Goal: Task Accomplishment & Management: Complete application form

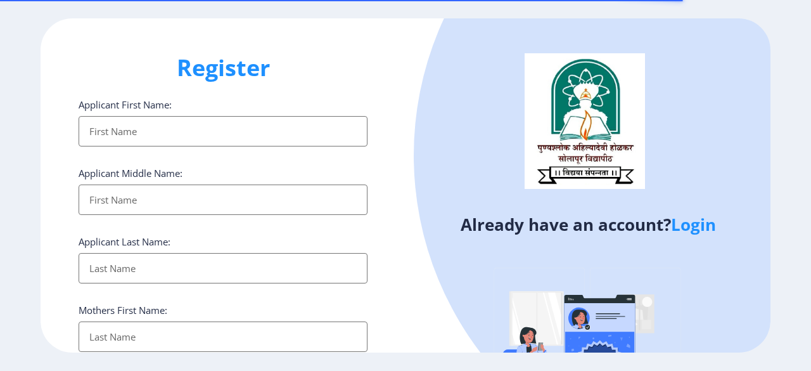
select select
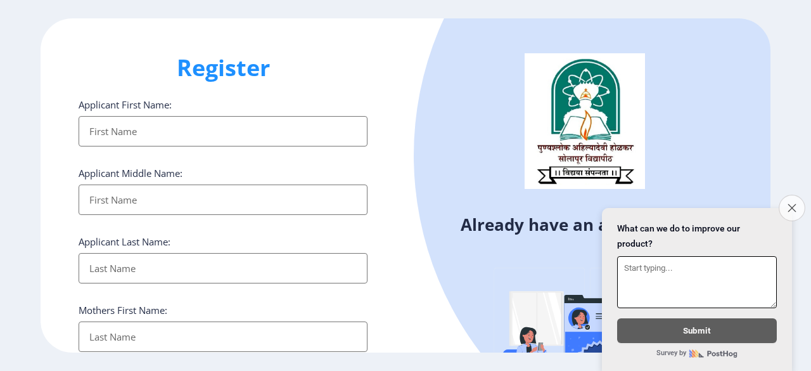
click at [792, 203] on icon "Close survey" at bounding box center [791, 207] width 8 height 8
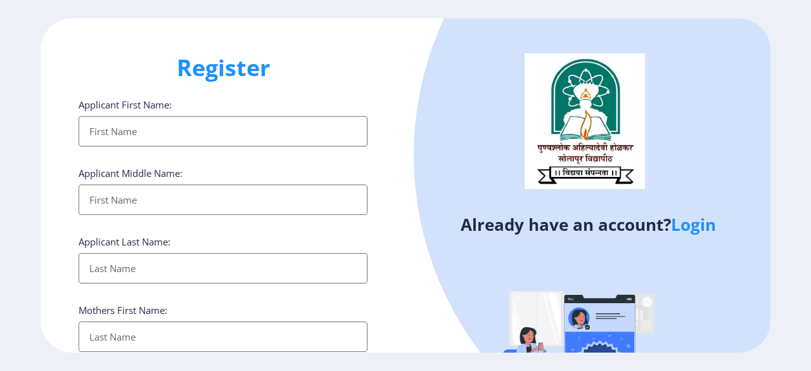
click at [297, 120] on input "Applicant First Name:" at bounding box center [223, 131] width 289 height 30
type input "[PERSON_NAME]"
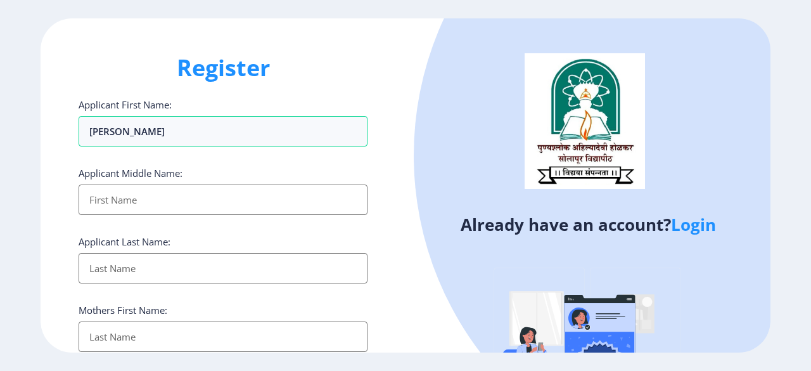
click at [255, 206] on input "Applicant First Name:" at bounding box center [223, 199] width 289 height 30
type input "ramesh"
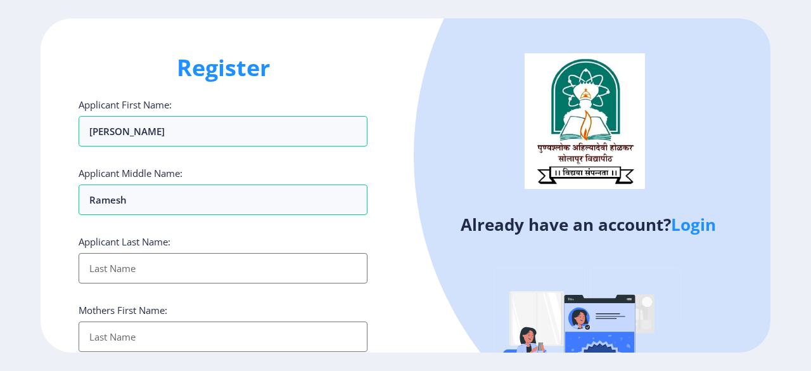
click at [241, 276] on input "Applicant First Name:" at bounding box center [223, 268] width 289 height 30
type input "[PERSON_NAME]"
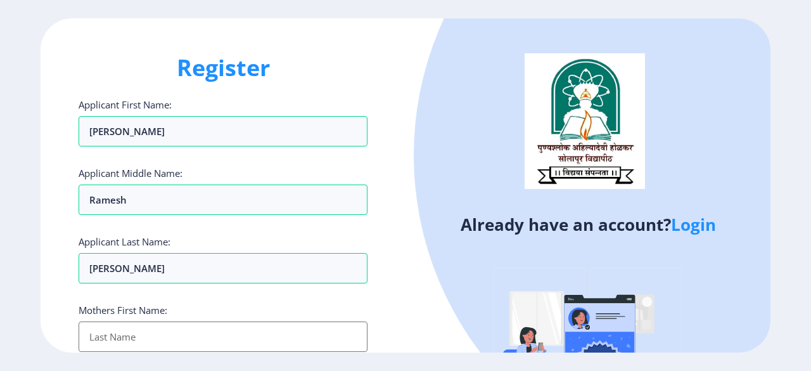
click at [229, 336] on input "Applicant First Name:" at bounding box center [223, 336] width 289 height 30
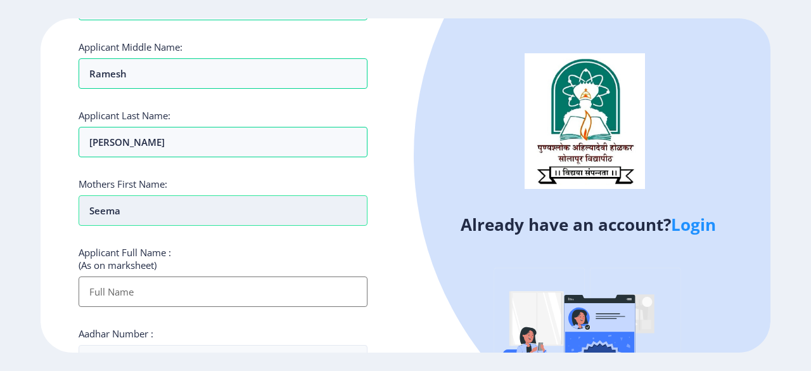
scroll to position [127, 0]
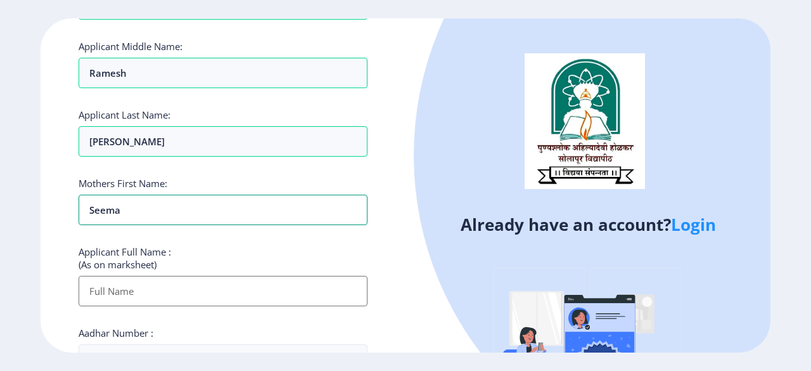
type input "Seema"
click at [230, 292] on input "Applicant First Name:" at bounding box center [223, 291] width 289 height 30
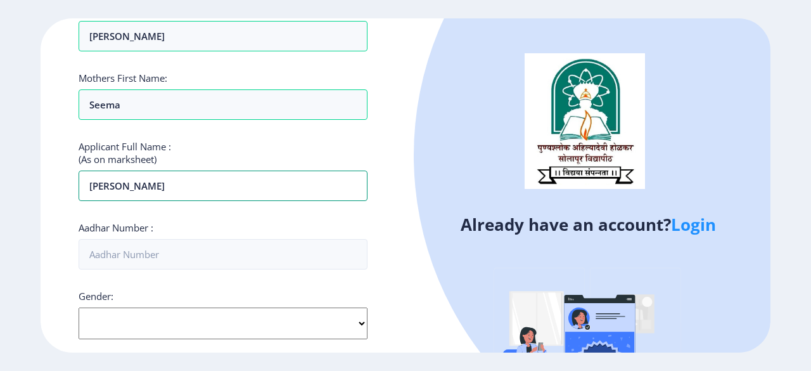
scroll to position [232, 0]
type input "[PERSON_NAME]"
click at [243, 254] on input "Aadhar Number :" at bounding box center [223, 254] width 289 height 30
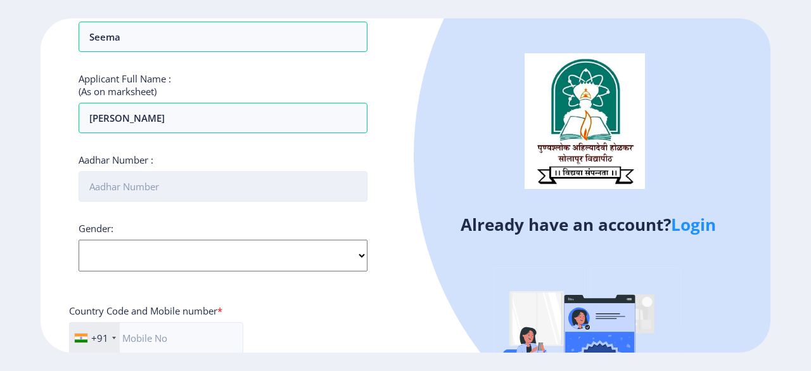
scroll to position [300, 0]
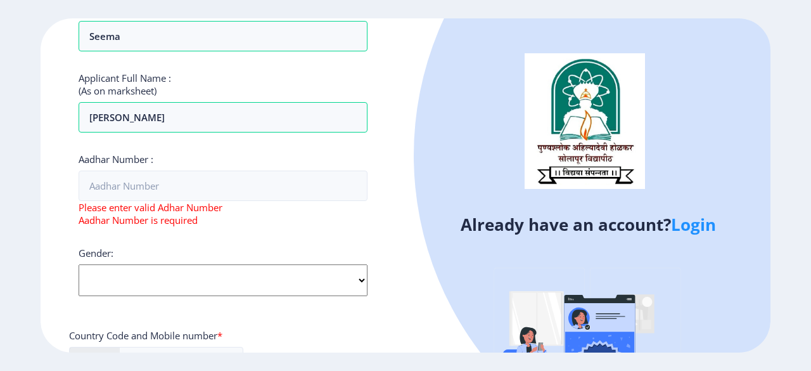
click at [361, 254] on div "Gender: Select Gender [DEMOGRAPHIC_DATA] [DEMOGRAPHIC_DATA] Other" at bounding box center [223, 270] width 289 height 49
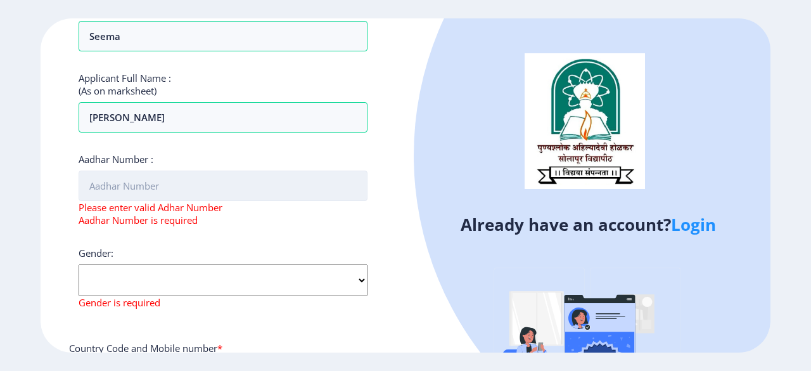
click at [305, 186] on input "Aadhar Number :" at bounding box center [223, 185] width 289 height 30
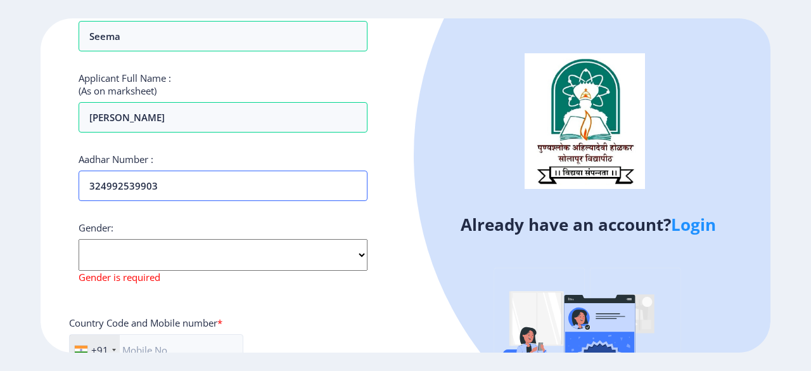
type input "324992539903"
click at [357, 252] on select "Select Gender [DEMOGRAPHIC_DATA] [DEMOGRAPHIC_DATA] Other" at bounding box center [223, 255] width 289 height 32
select select "[DEMOGRAPHIC_DATA]"
click at [79, 239] on select "Select Gender [DEMOGRAPHIC_DATA] [DEMOGRAPHIC_DATA] Other" at bounding box center [223, 255] width 289 height 32
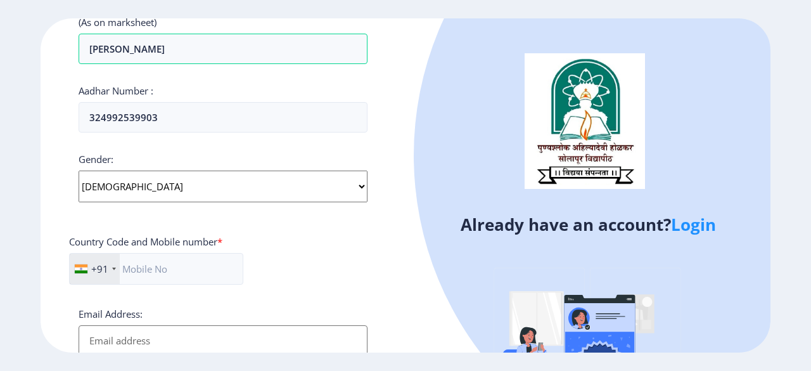
scroll to position [372, 0]
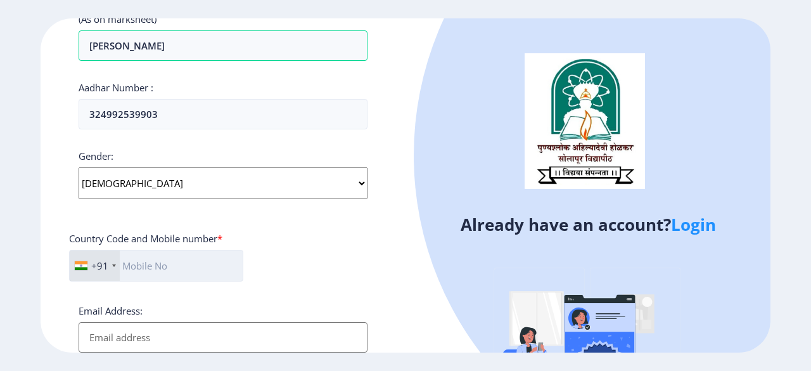
click at [193, 264] on input "text" at bounding box center [156, 266] width 174 height 32
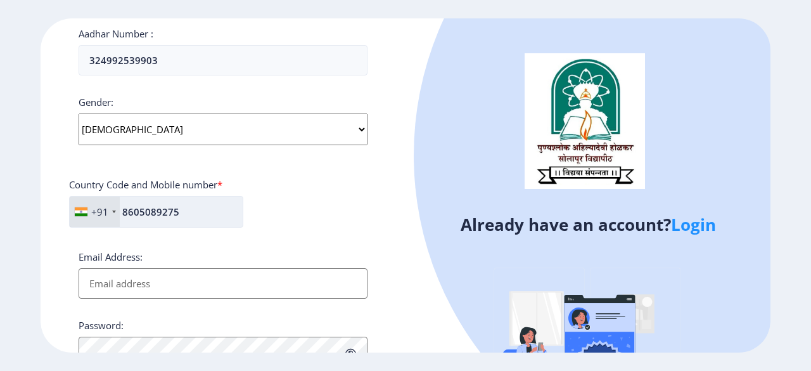
scroll to position [426, 0]
type input "8605089275"
click at [182, 289] on input "Email Address:" at bounding box center [223, 282] width 289 height 30
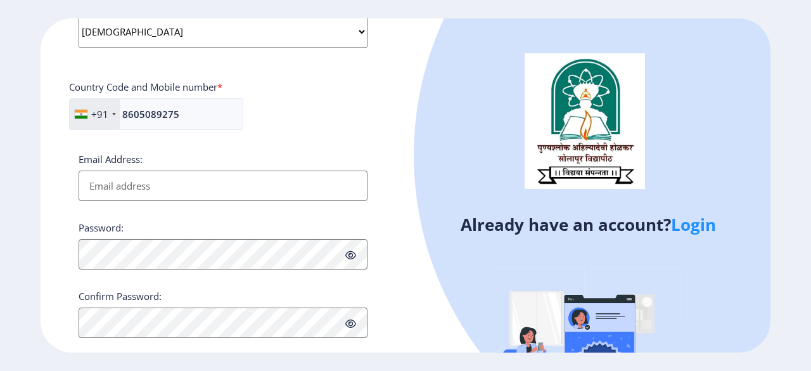
scroll to position [526, 0]
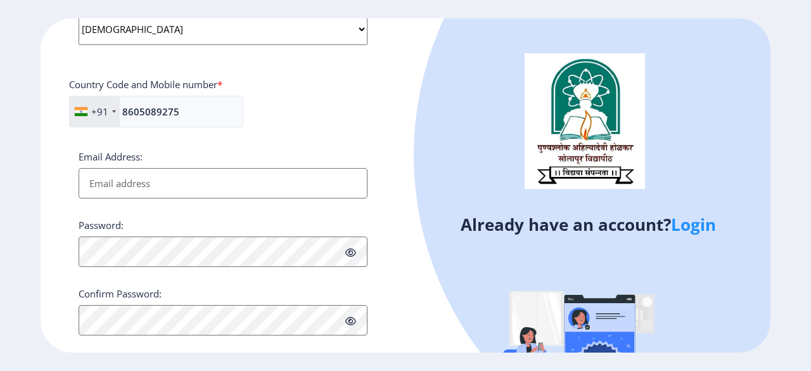
click at [130, 191] on input "Email Address:" at bounding box center [223, 183] width 289 height 30
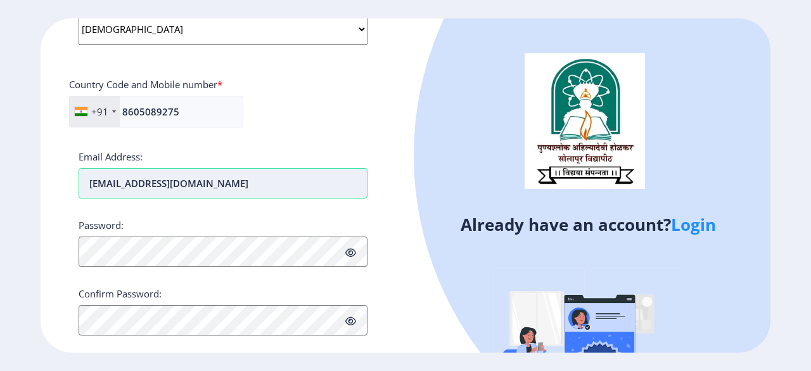
type input "[EMAIL_ADDRESS][DOMAIN_NAME]"
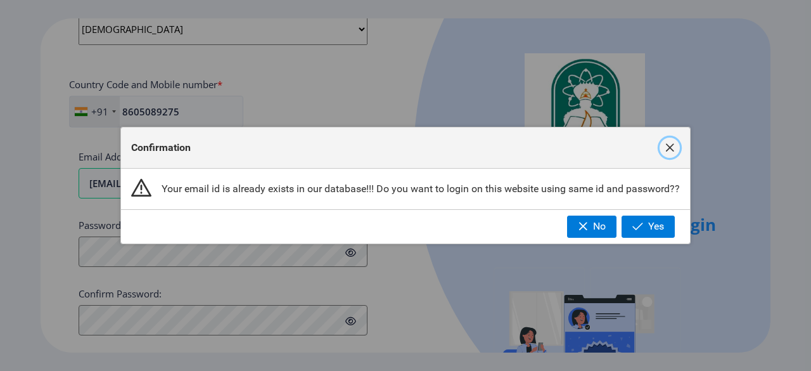
click at [670, 149] on span "button" at bounding box center [670, 148] width 10 height 10
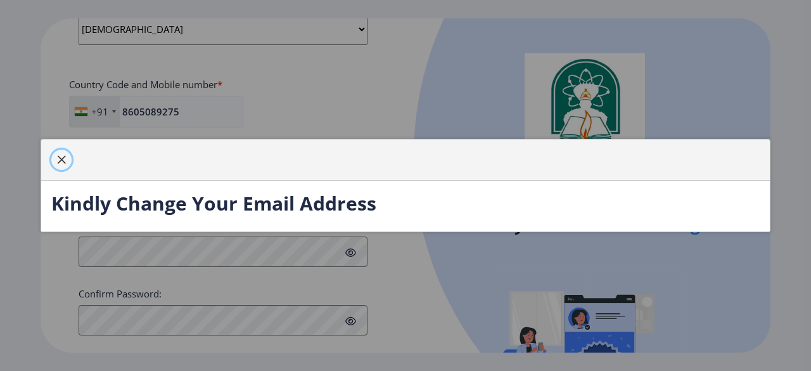
click at [60, 162] on span "button" at bounding box center [61, 160] width 10 height 10
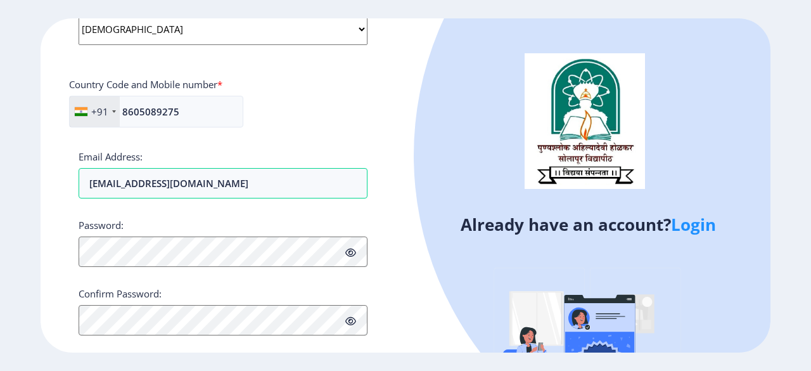
click at [703, 226] on link "Login" at bounding box center [693, 224] width 45 height 23
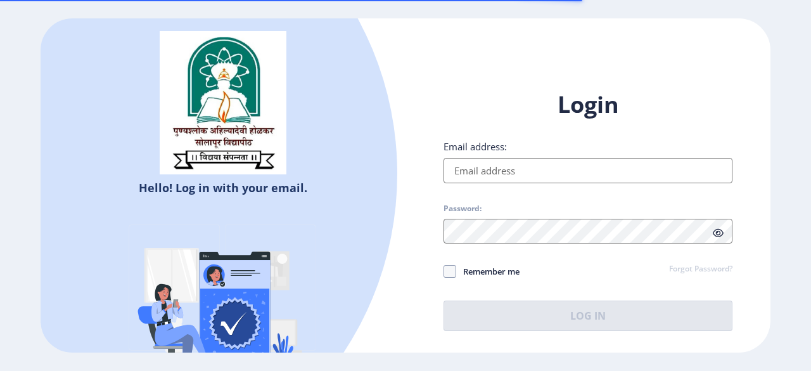
click at [566, 169] on input "Email address:" at bounding box center [587, 170] width 289 height 25
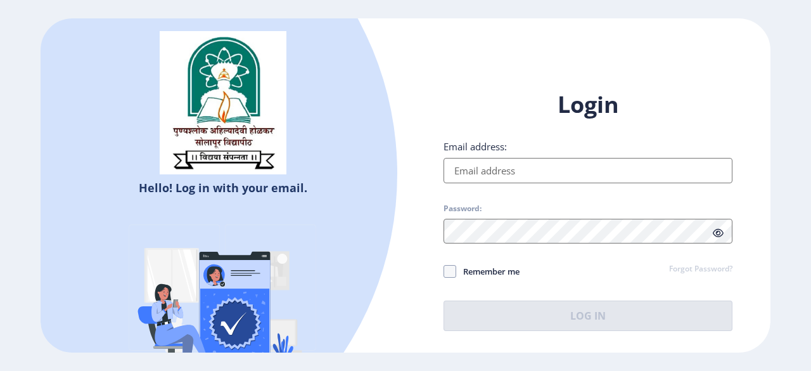
type input "[EMAIL_ADDRESS][DOMAIN_NAME]"
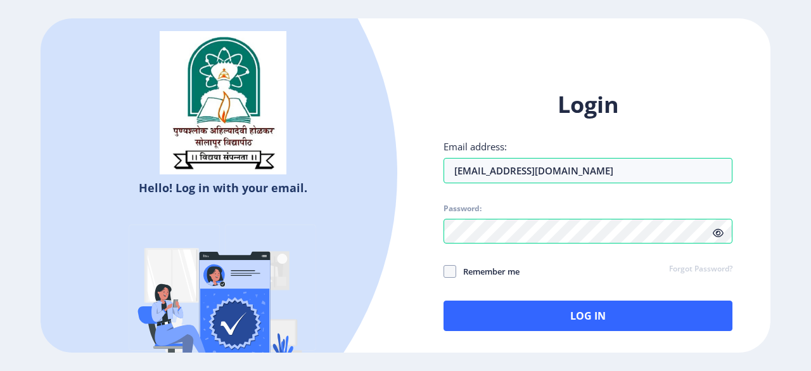
click at [716, 234] on icon at bounding box center [718, 233] width 11 height 10
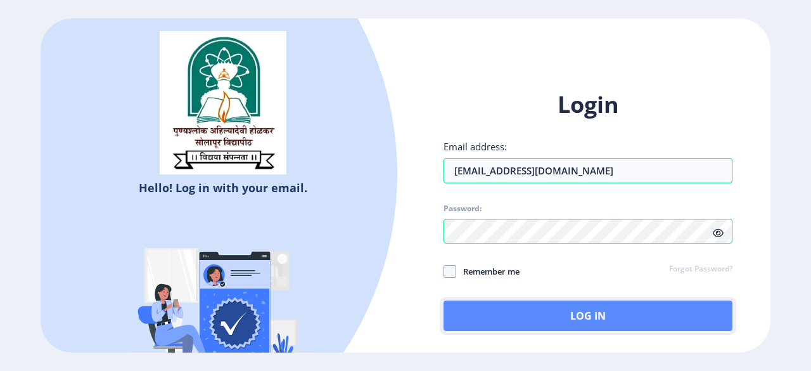
click at [688, 321] on button "Log In" at bounding box center [587, 315] width 289 height 30
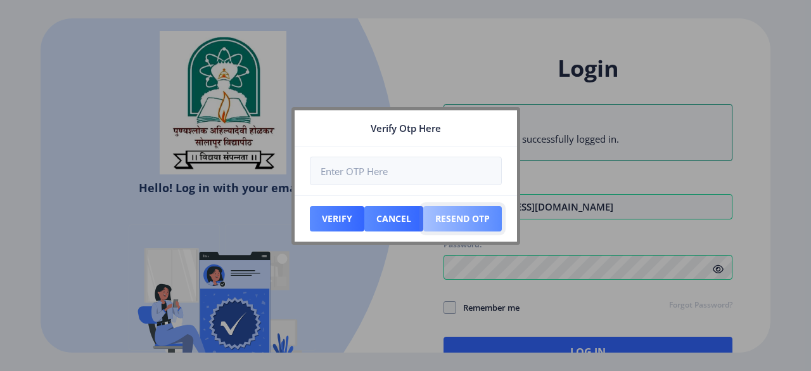
click at [364, 211] on button "Resend Otp" at bounding box center [337, 218] width 54 height 25
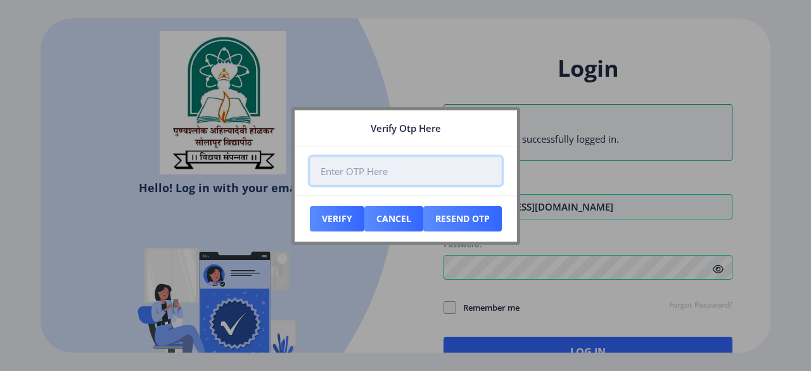
click at [366, 172] on input "number" at bounding box center [406, 170] width 192 height 29
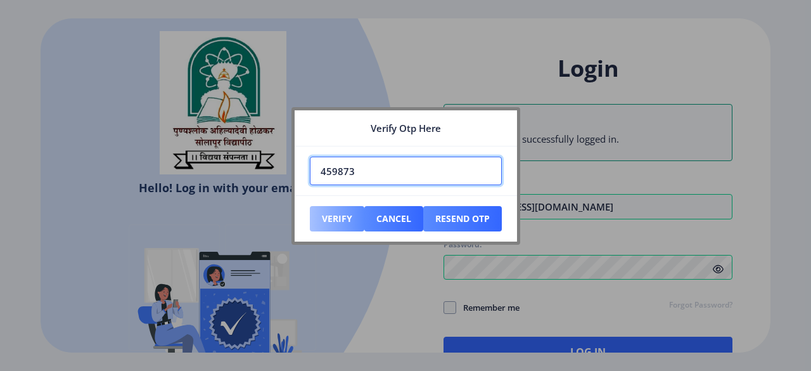
type input "459873"
click at [337, 215] on button "Verify" at bounding box center [337, 218] width 54 height 25
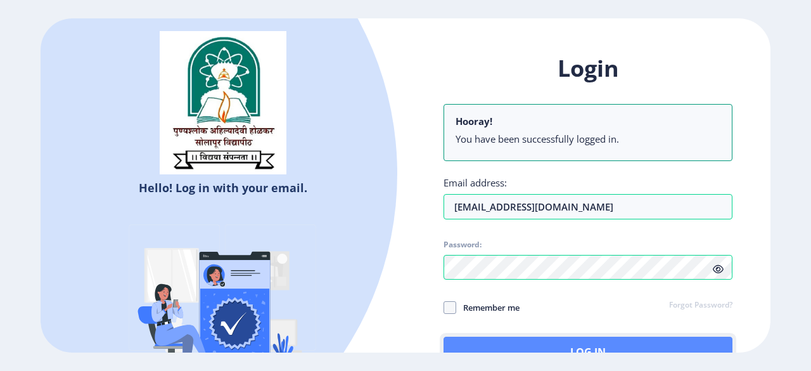
click at [670, 341] on button "Log In" at bounding box center [587, 351] width 289 height 30
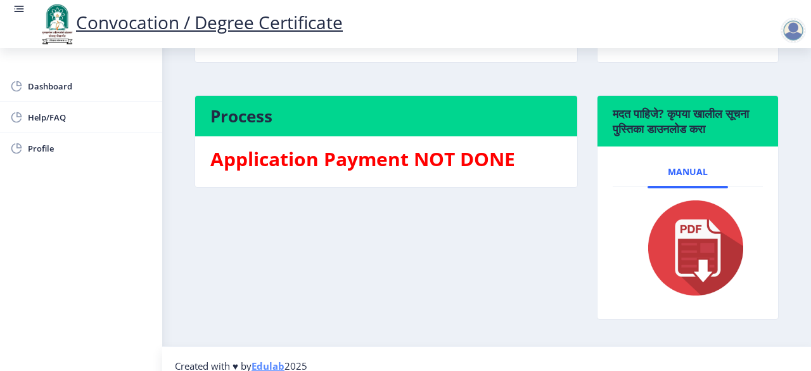
scroll to position [250, 0]
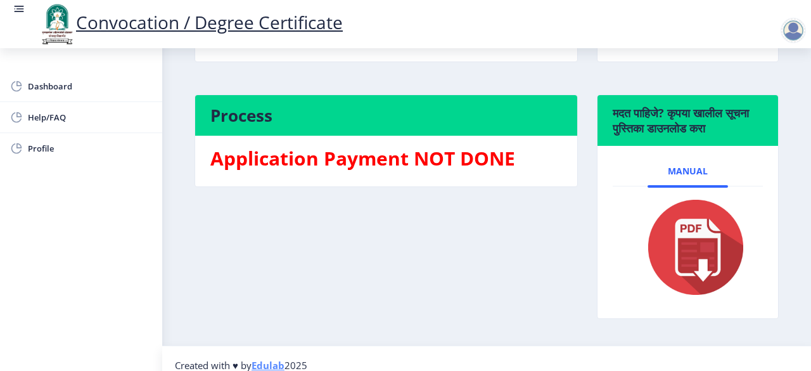
click at [692, 279] on img at bounding box center [687, 246] width 117 height 101
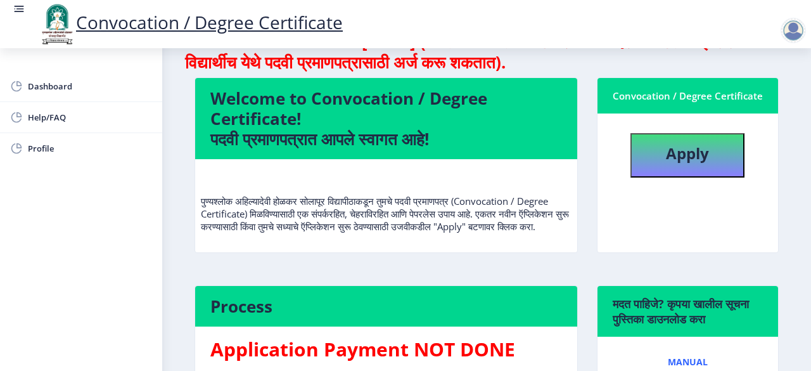
scroll to position [59, 0]
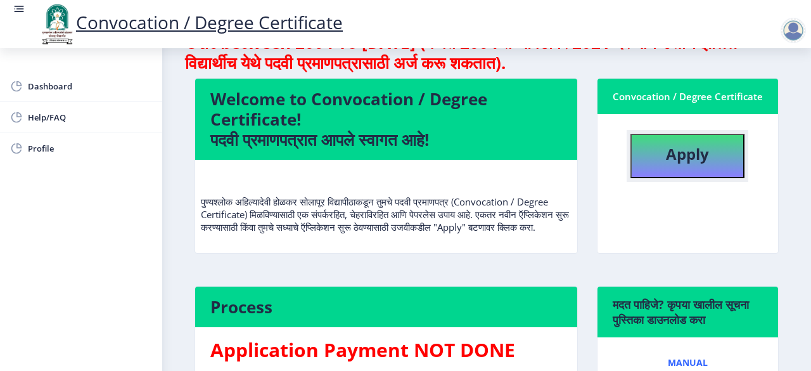
click at [663, 170] on button "Apply" at bounding box center [687, 156] width 114 height 44
select select
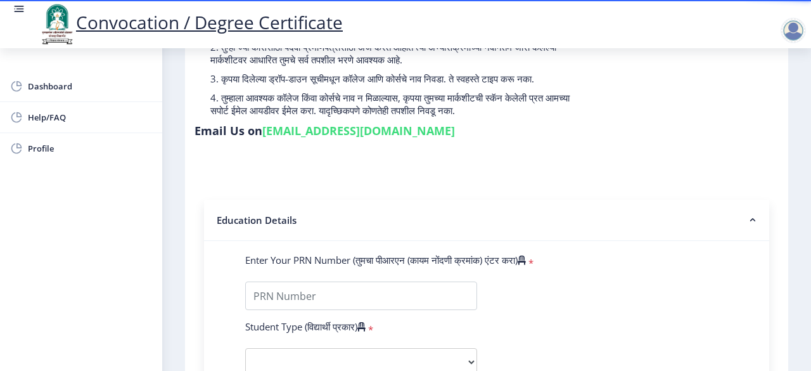
scroll to position [215, 0]
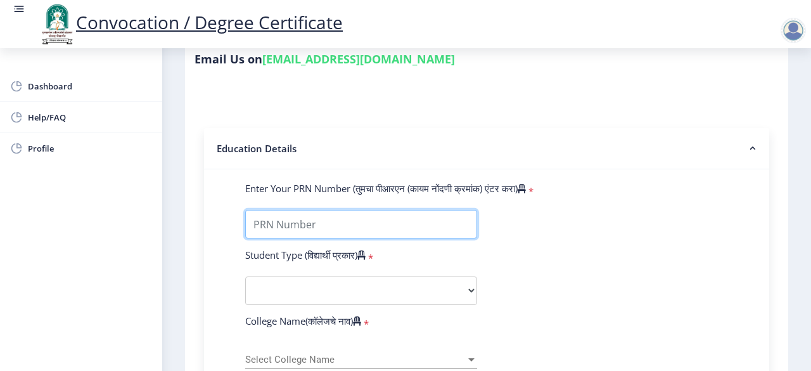
click at [403, 217] on input "Enter Your PRN Number (तुमचा पीआरएन (कायम नोंदणी क्रमांक) एंटर करा)" at bounding box center [361, 224] width 232 height 29
type input "2016032500163436"
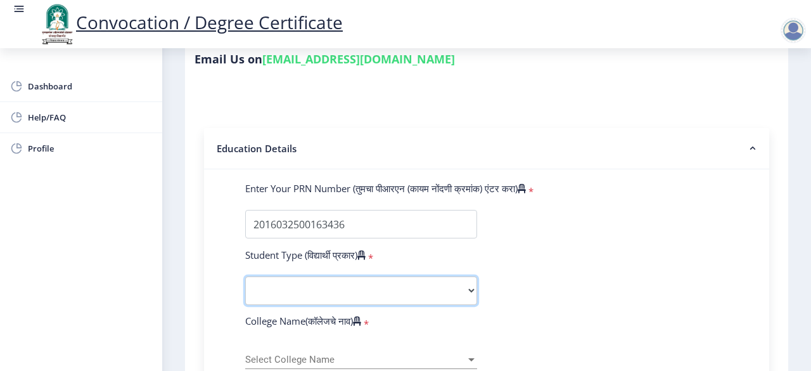
click at [465, 293] on select "Select Student Type Regular External" at bounding box center [361, 290] width 232 height 29
select select "Regular"
click at [245, 276] on select "Select Student Type Regular External" at bounding box center [361, 290] width 232 height 29
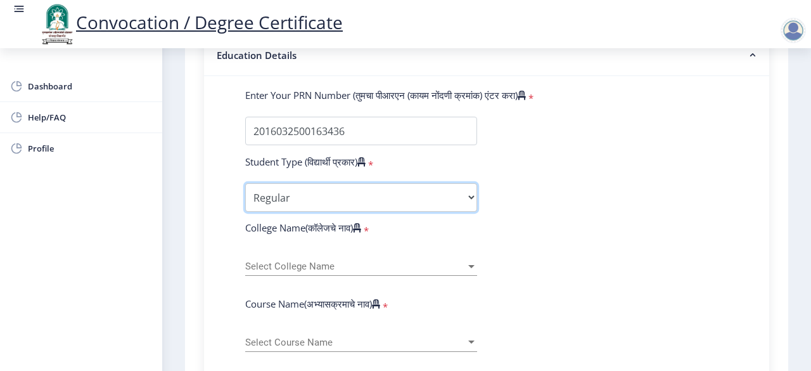
scroll to position [309, 0]
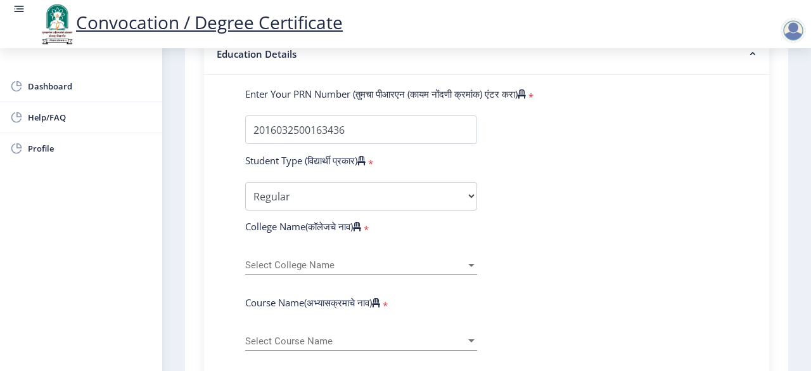
click at [362, 264] on span "Select College Name" at bounding box center [355, 265] width 220 height 11
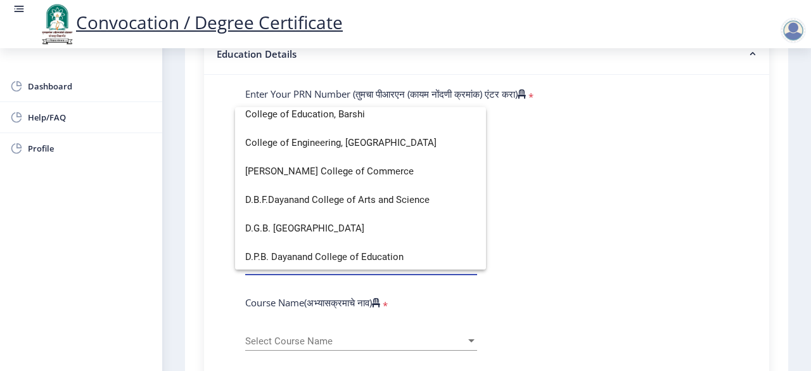
scroll to position [578, 0]
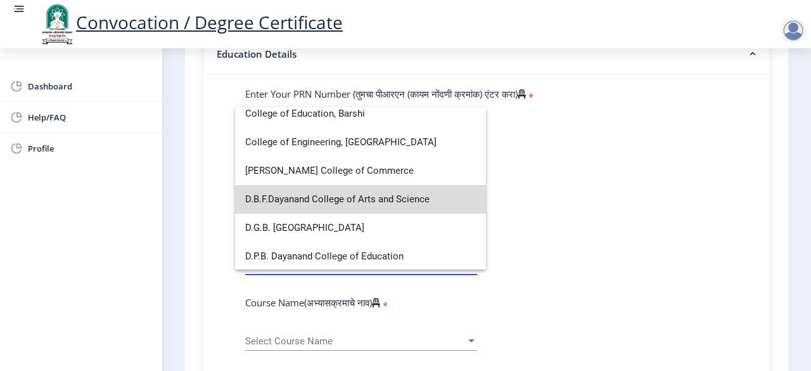
click at [360, 198] on span "D.B.F.Dayanand College of Arts and Science" at bounding box center [360, 199] width 231 height 29
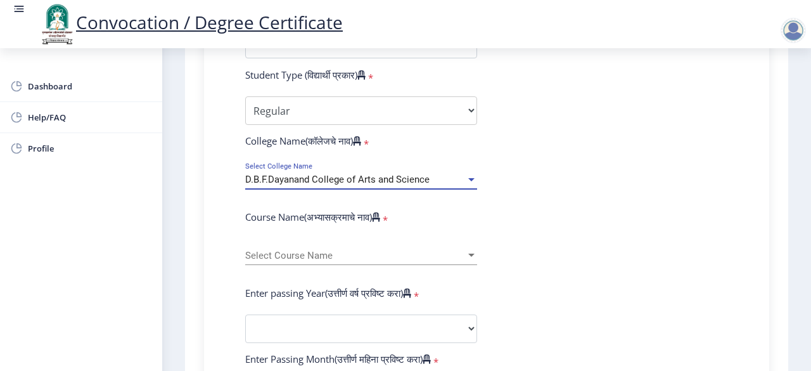
scroll to position [395, 0]
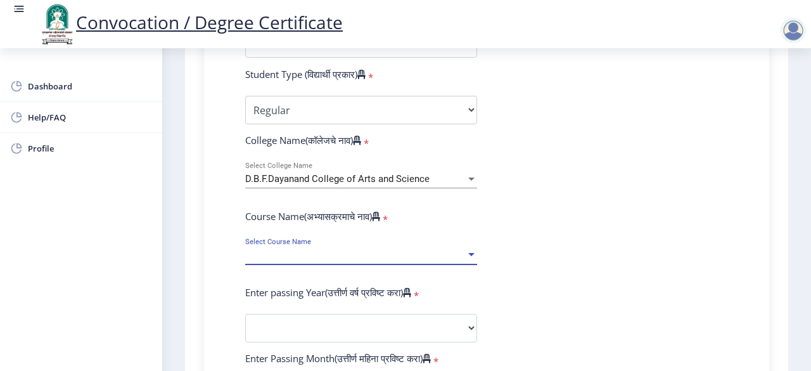
click at [398, 254] on span "Select Course Name" at bounding box center [355, 255] width 220 height 11
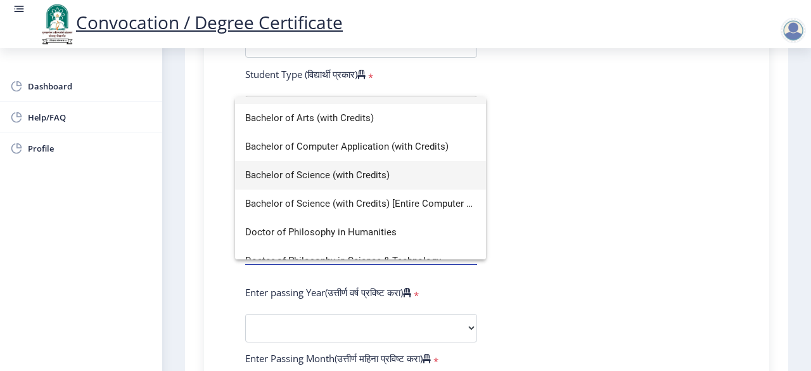
scroll to position [0, 0]
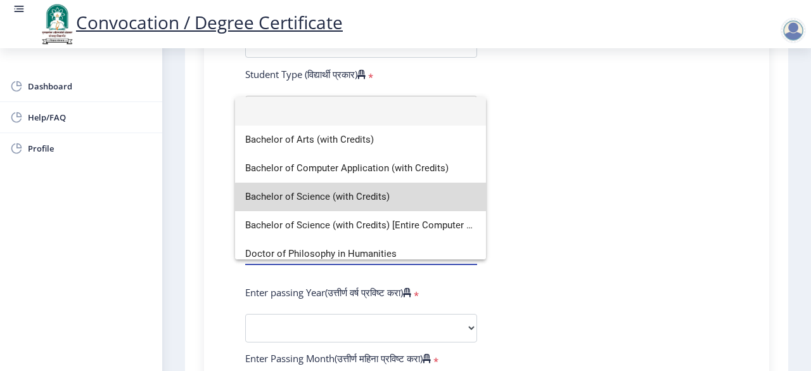
click at [378, 198] on span "Bachelor of Science (with Credits)" at bounding box center [360, 196] width 231 height 29
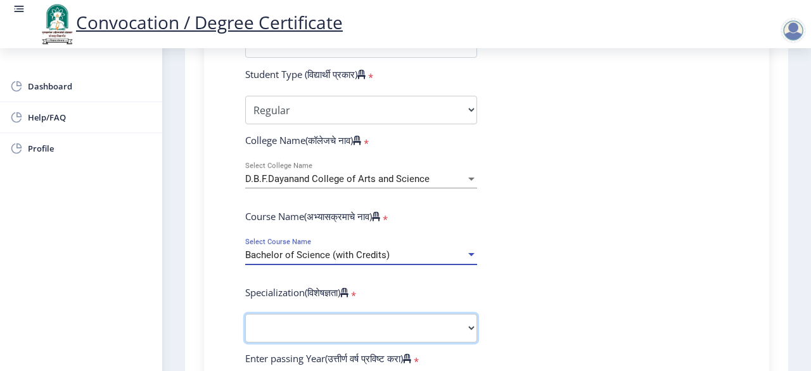
click at [384, 321] on select "Specialization Botany Chemistry Computer Science Electronics Geology Mathematic…" at bounding box center [361, 328] width 232 height 29
select select "Chemistry"
click at [245, 314] on select "Specialization Botany Chemistry Computer Science Electronics Geology Mathematic…" at bounding box center [361, 328] width 232 height 29
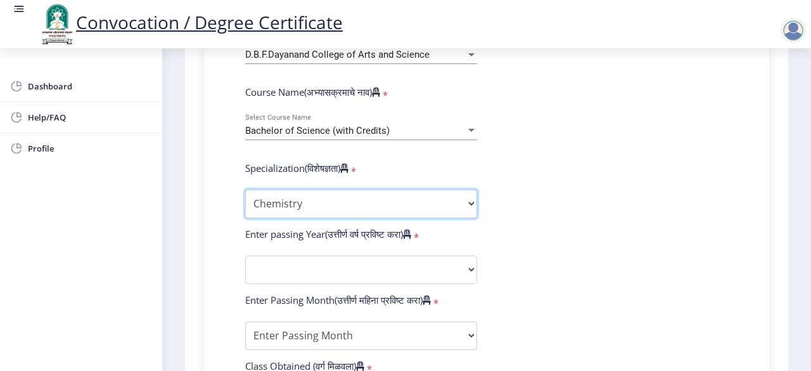
scroll to position [521, 0]
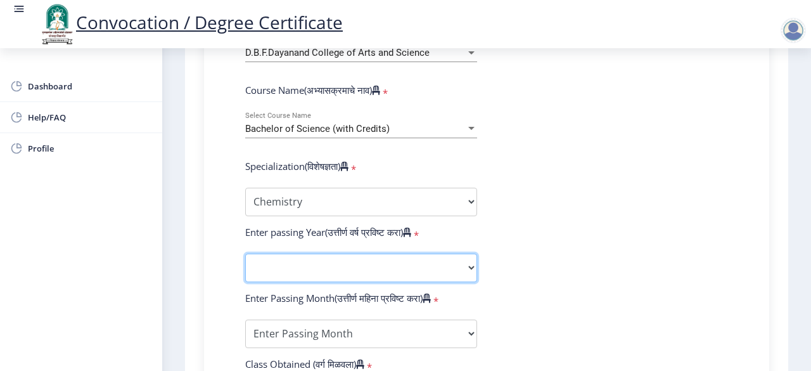
click at [471, 262] on select "2025 2024 2023 2022 2021 2020 2019 2018 2017 2016 2015 2014 2013 2012 2011 2010…" at bounding box center [361, 267] width 232 height 29
select select "2019"
click at [245, 253] on select "2025 2024 2023 2022 2021 2020 2019 2018 2017 2016 2015 2014 2013 2012 2011 2010…" at bounding box center [361, 267] width 232 height 29
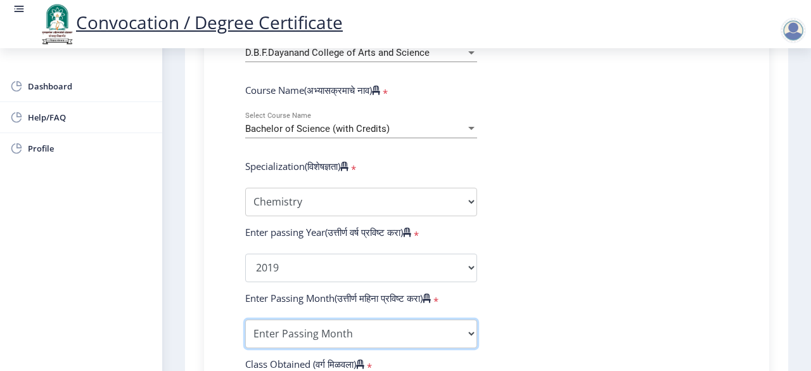
click at [471, 334] on select "Enter Passing Month March April May October November December" at bounding box center [361, 333] width 232 height 29
select select "March"
click at [245, 319] on select "Enter Passing Month March April May October November December" at bounding box center [361, 333] width 232 height 29
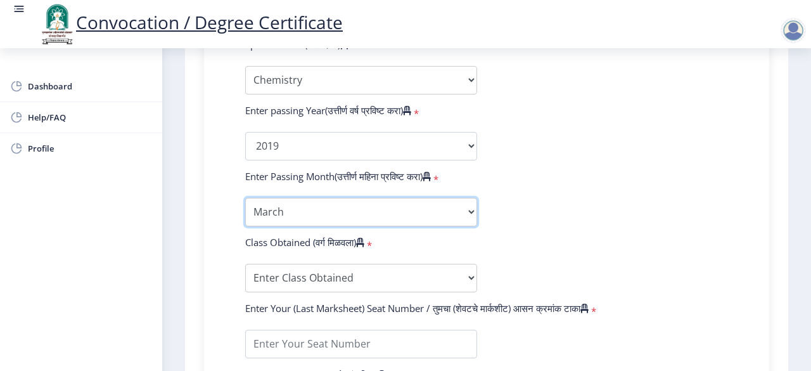
scroll to position [645, 0]
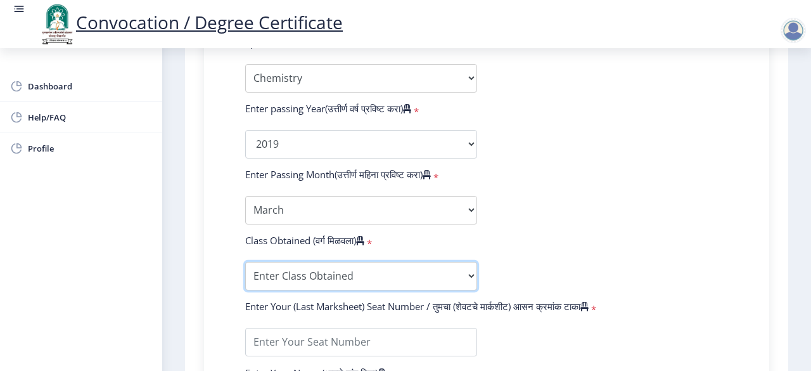
click at [473, 275] on select "Enter Class Obtained FIRST CLASS WITH DISTINCTION FIRST CLASS HIGHER SECOND CLA…" at bounding box center [361, 276] width 232 height 29
select select "Grade A+"
click at [245, 262] on select "Enter Class Obtained FIRST CLASS WITH DISTINCTION FIRST CLASS HIGHER SECOND CLA…" at bounding box center [361, 276] width 232 height 29
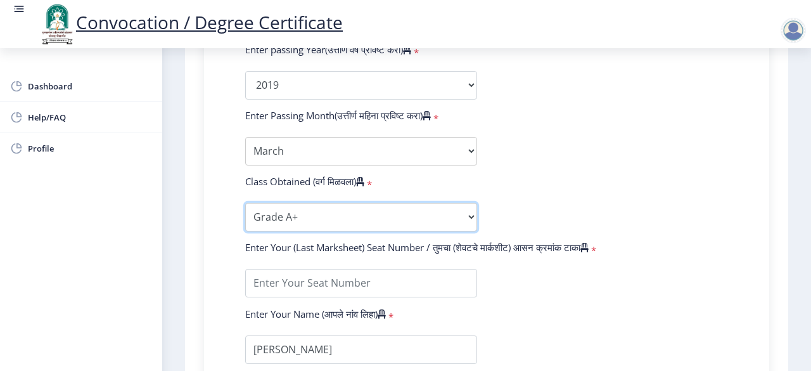
scroll to position [704, 0]
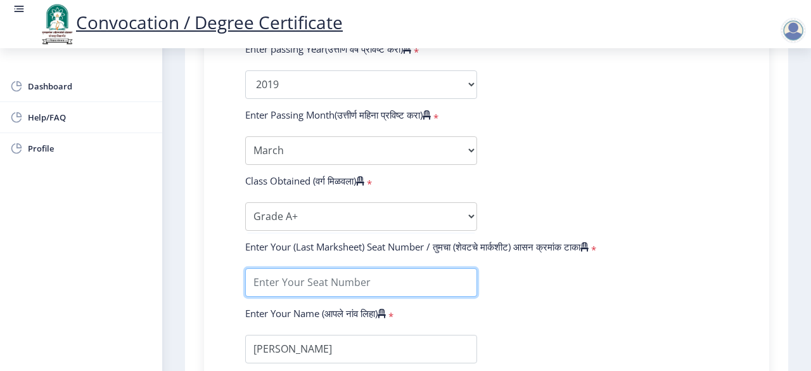
click at [374, 284] on input "textarea" at bounding box center [361, 282] width 232 height 29
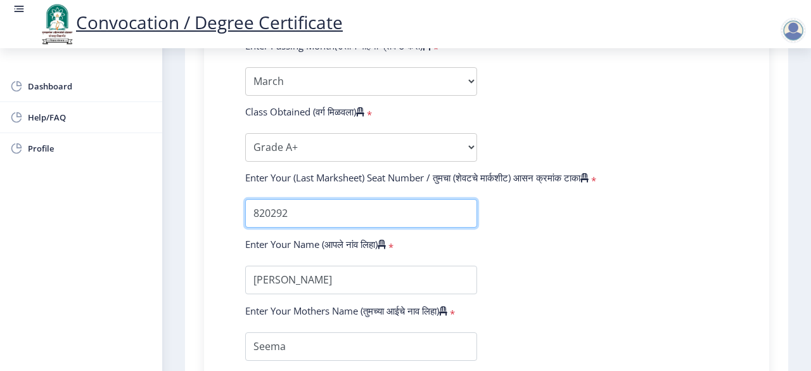
scroll to position [774, 0]
type input "820292"
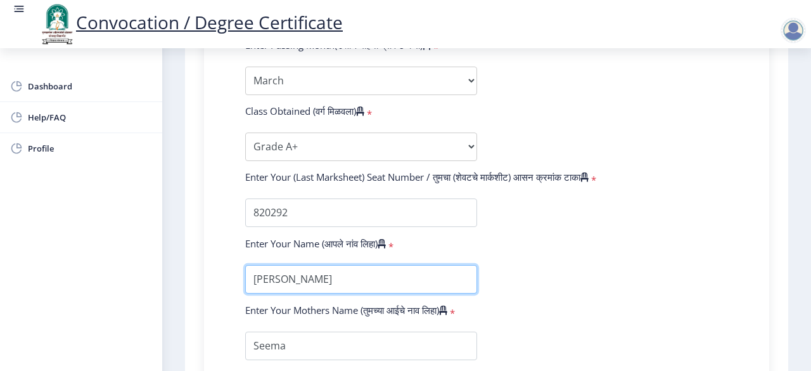
click at [340, 284] on input "textarea" at bounding box center [361, 279] width 232 height 29
click at [371, 280] on input "textarea" at bounding box center [361, 279] width 232 height 29
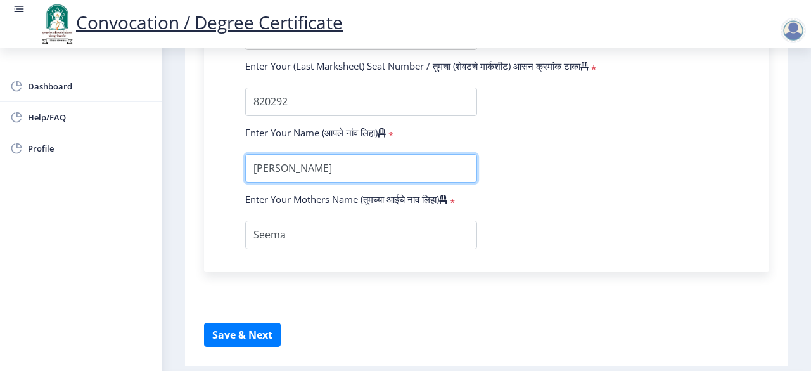
scroll to position [889, 0]
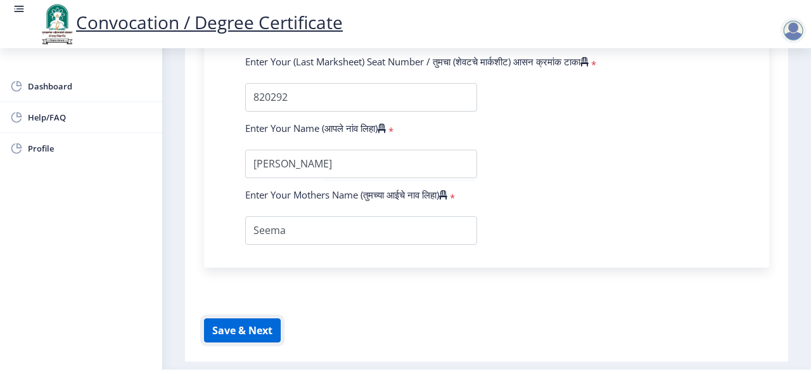
click at [269, 335] on button "Save & Next" at bounding box center [242, 330] width 77 height 24
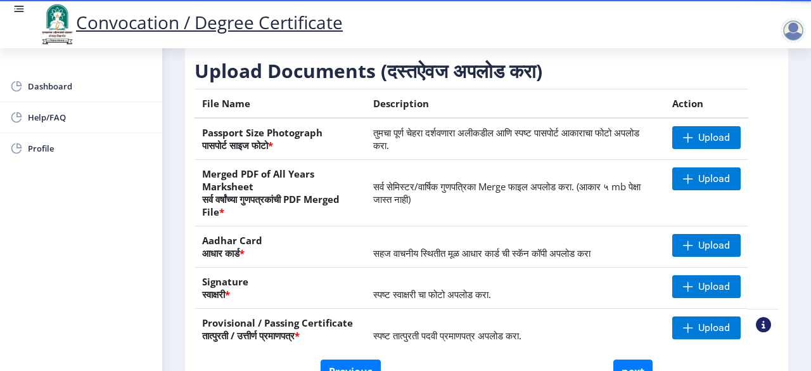
scroll to position [214, 0]
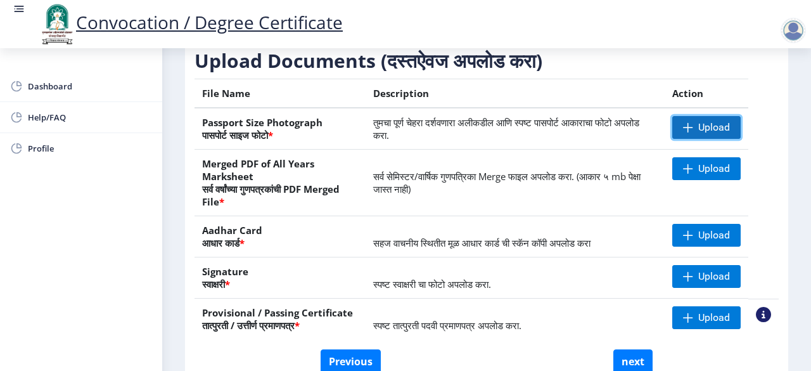
click at [698, 127] on span "Upload" at bounding box center [714, 127] width 32 height 13
click at [707, 122] on span "Upload" at bounding box center [714, 127] width 32 height 13
click at [700, 134] on span "Upload" at bounding box center [706, 127] width 68 height 23
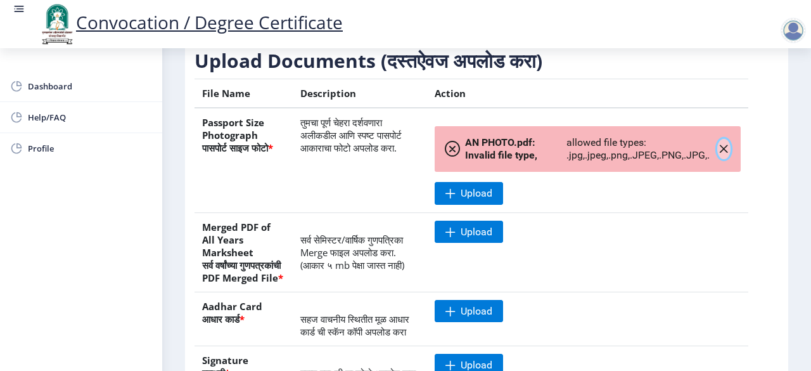
click at [721, 148] on icon "button" at bounding box center [723, 149] width 10 height 10
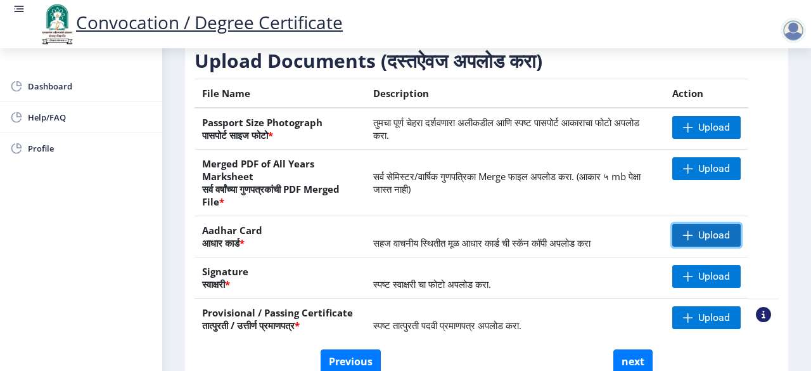
click at [708, 239] on span "Upload" at bounding box center [714, 235] width 32 height 13
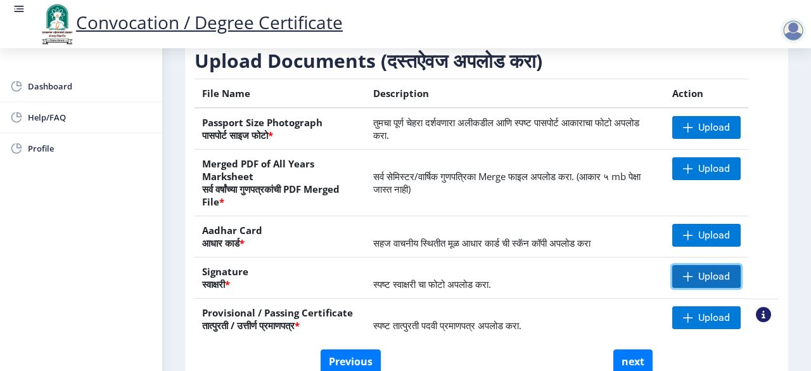
click at [688, 277] on span at bounding box center [688, 276] width 10 height 10
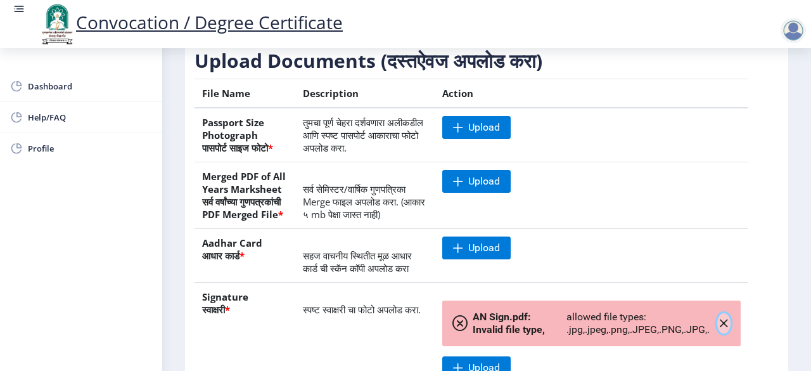
click at [722, 328] on icon "button" at bounding box center [723, 323] width 10 height 10
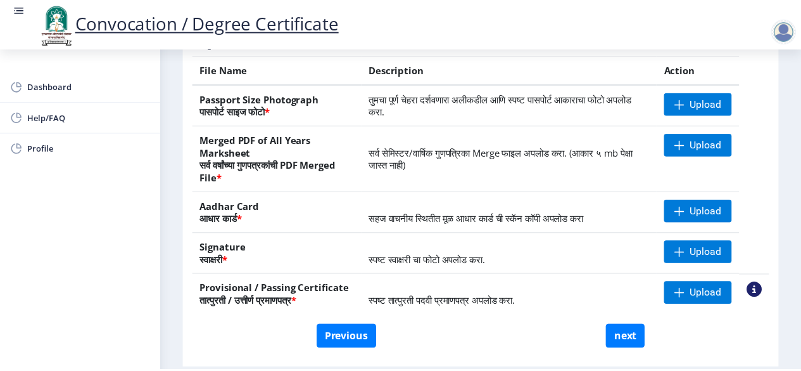
scroll to position [238, 0]
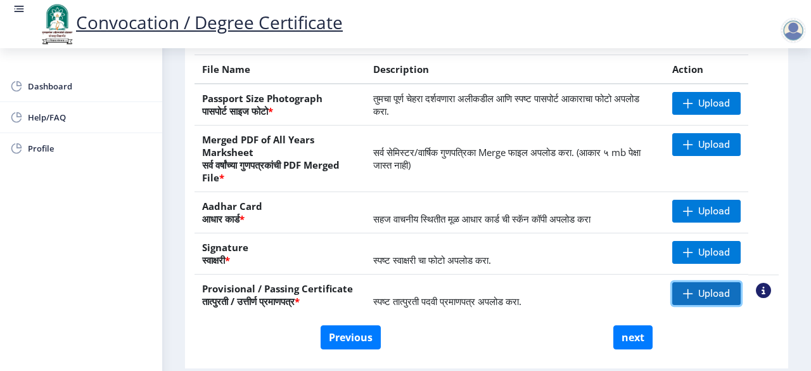
click at [687, 293] on span at bounding box center [688, 293] width 10 height 10
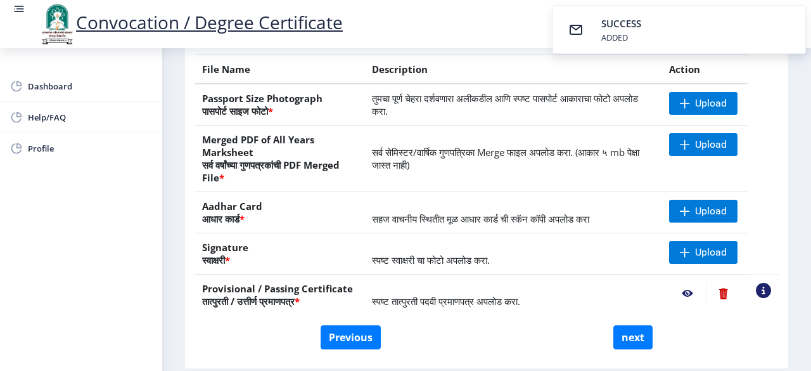
click at [683, 291] on nb-action at bounding box center [687, 293] width 37 height 23
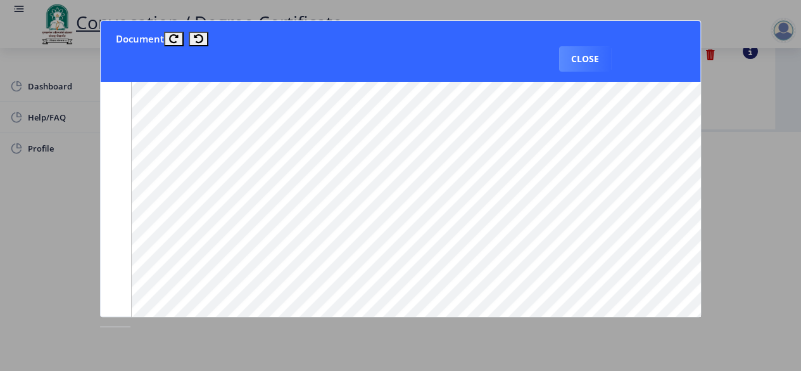
scroll to position [0, 0]
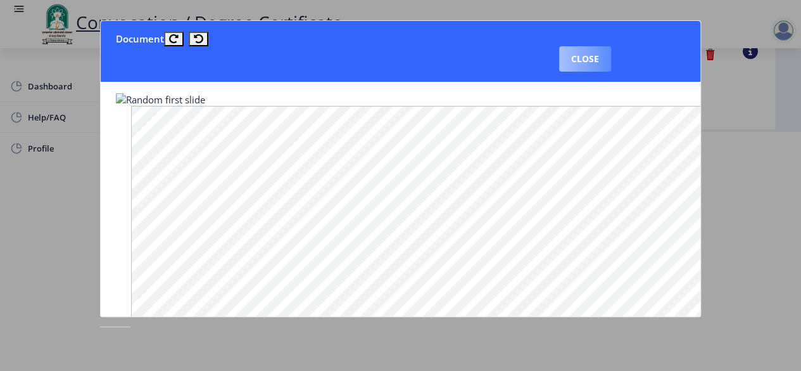
click at [591, 61] on button "Close" at bounding box center [585, 58] width 52 height 25
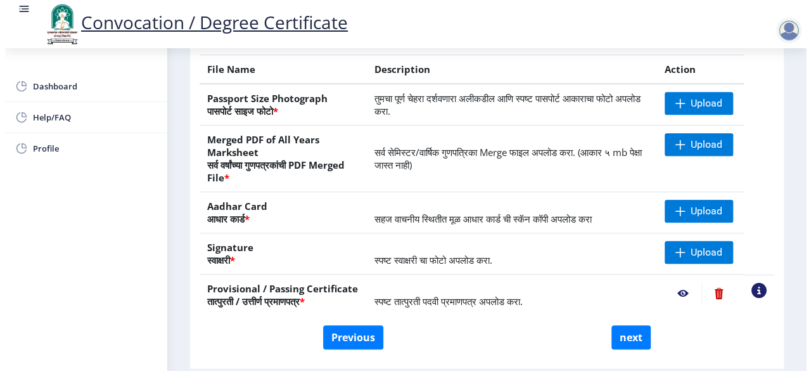
scroll to position [156, 0]
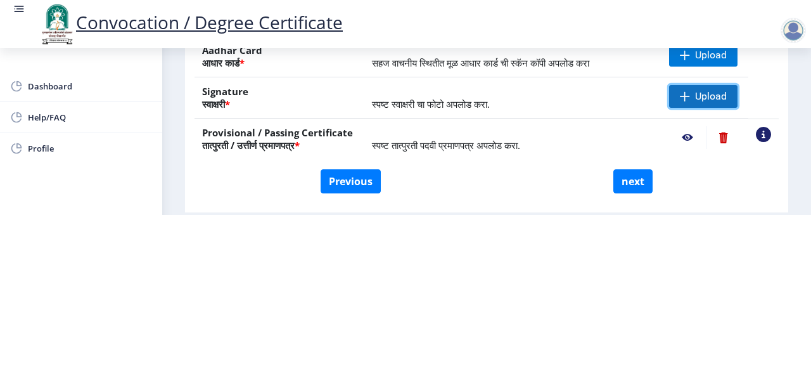
click at [673, 94] on span "Upload" at bounding box center [703, 96] width 68 height 23
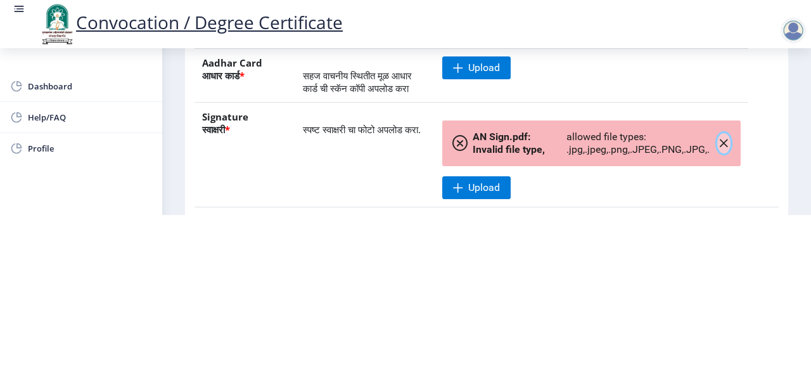
click at [722, 148] on icon "button" at bounding box center [723, 143] width 10 height 10
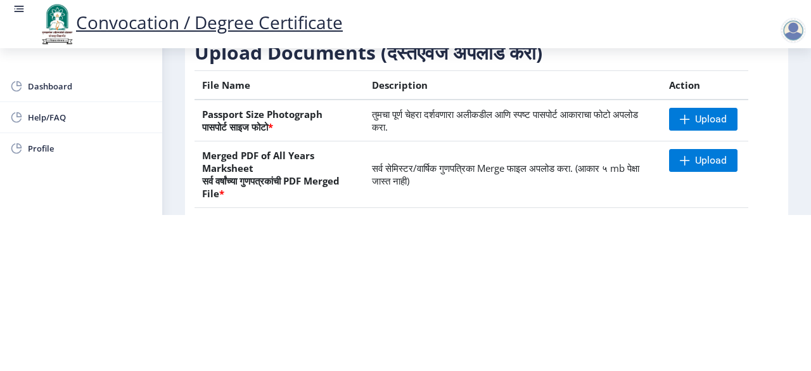
scroll to position [67, 0]
click at [687, 120] on span at bounding box center [685, 118] width 10 height 10
click at [696, 157] on span "Upload" at bounding box center [711, 159] width 32 height 13
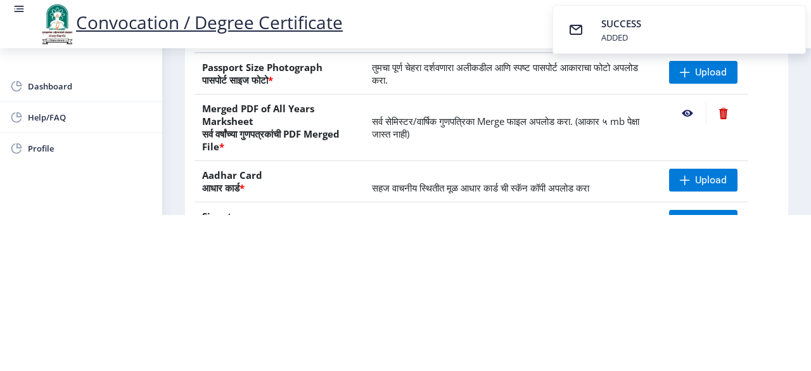
scroll to position [125, 0]
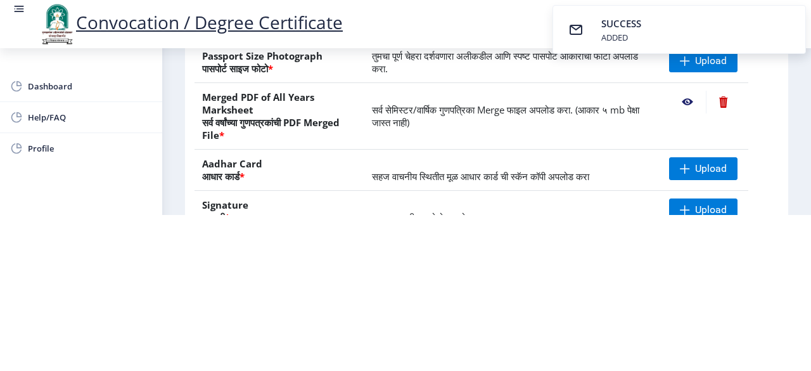
click at [685, 99] on nb-action at bounding box center [687, 102] width 37 height 23
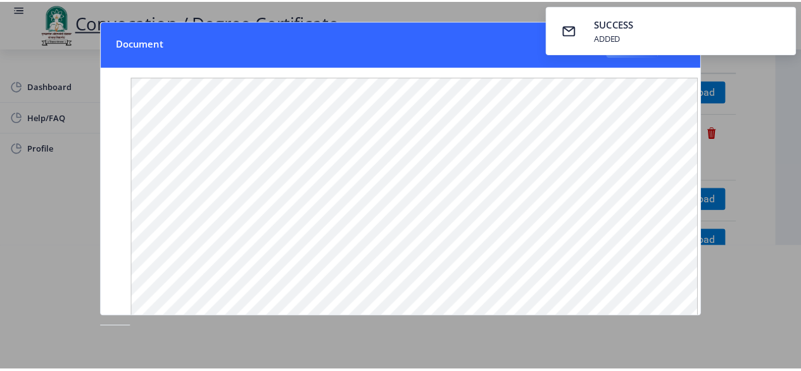
scroll to position [0, 0]
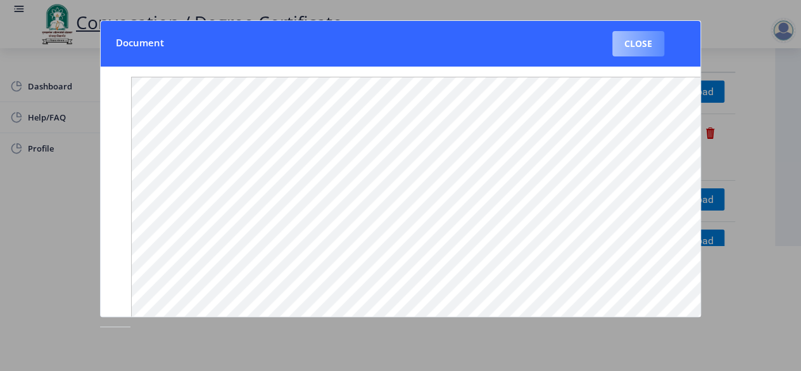
click at [635, 45] on button "Close" at bounding box center [639, 43] width 52 height 25
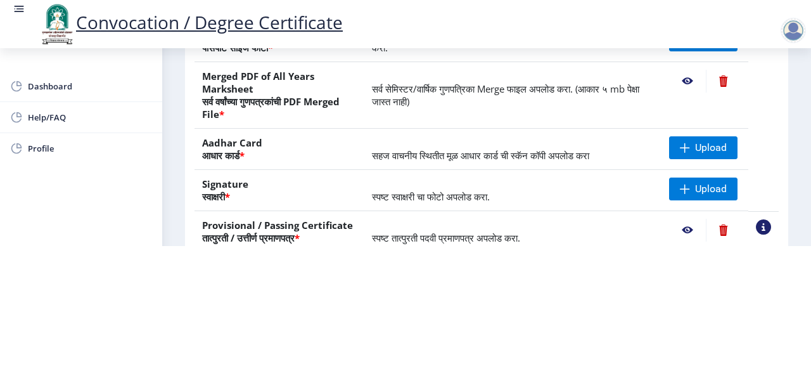
scroll to position [178, 0]
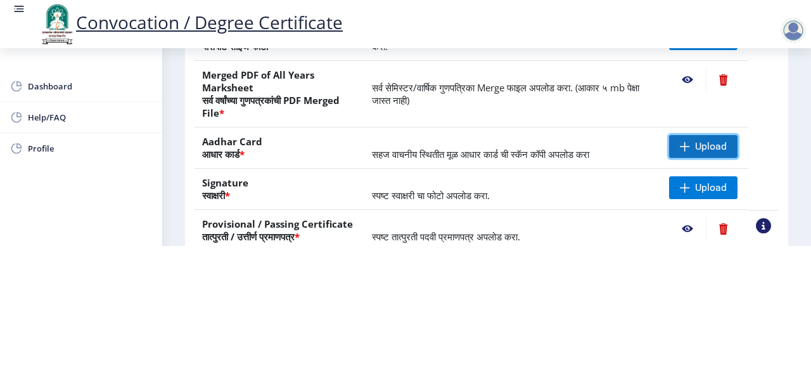
click at [690, 145] on span "Upload" at bounding box center [703, 146] width 68 height 23
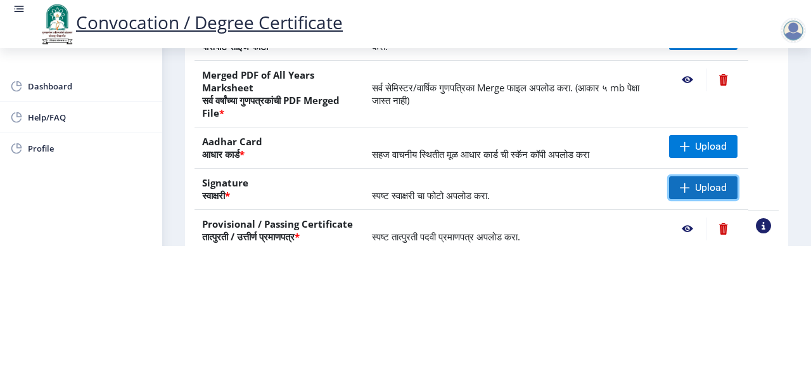
click at [698, 181] on span "Upload" at bounding box center [711, 187] width 32 height 13
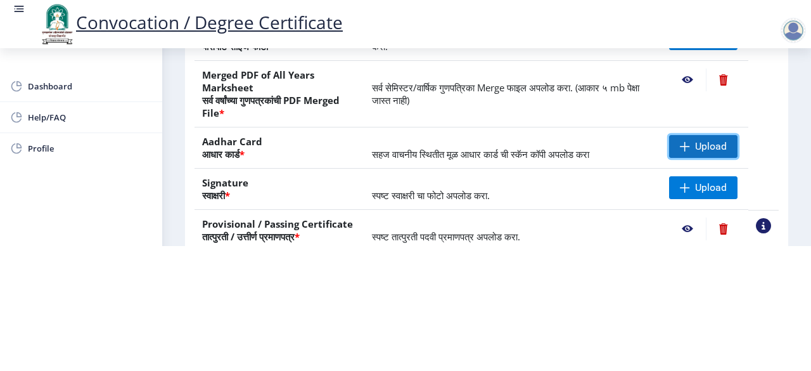
click at [682, 146] on span at bounding box center [685, 146] width 10 height 10
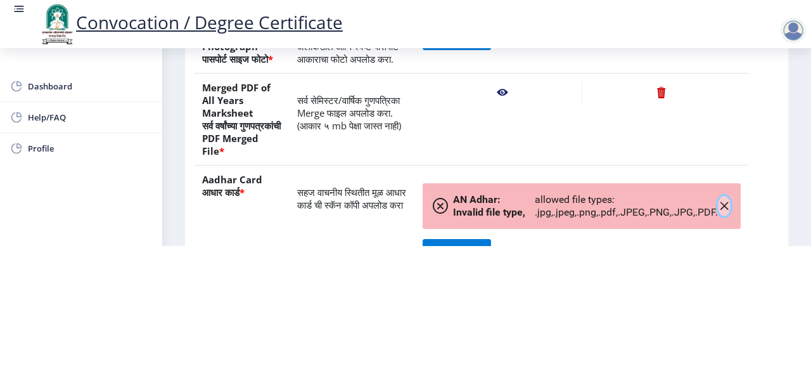
click at [722, 211] on icon "button" at bounding box center [724, 206] width 10 height 10
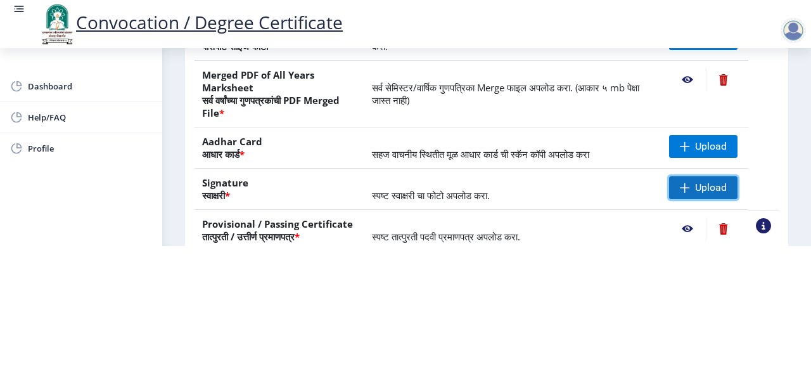
click at [695, 188] on span "Upload" at bounding box center [711, 187] width 32 height 13
click at [687, 186] on span at bounding box center [685, 187] width 10 height 10
drag, startPoint x: 686, startPoint y: 184, endPoint x: 722, endPoint y: 276, distance: 97.9
click at [722, 246] on html "Convocation / Degree Certificate Dashboard Help/FAQ Profile First step 2 Second…" at bounding box center [405, 60] width 811 height 371
click at [699, 187] on span "Upload" at bounding box center [711, 187] width 32 height 13
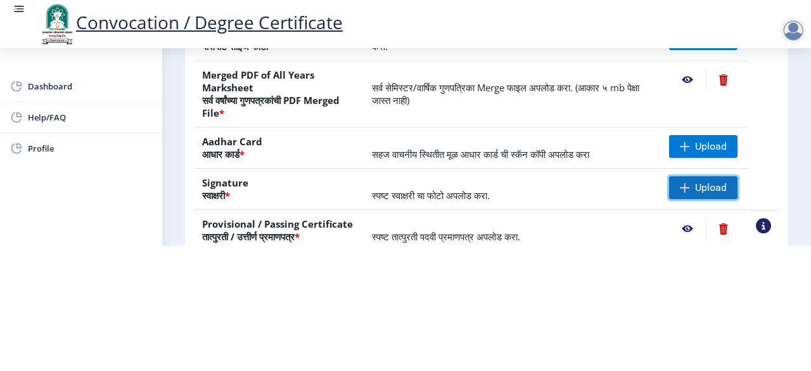
click at [699, 187] on span "Upload" at bounding box center [711, 187] width 32 height 13
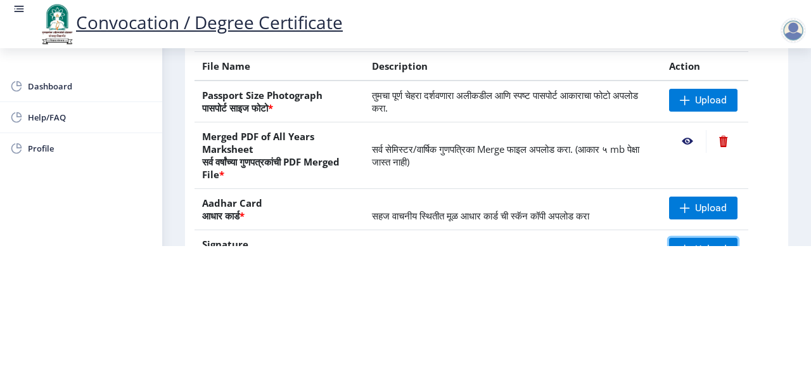
scroll to position [79, 0]
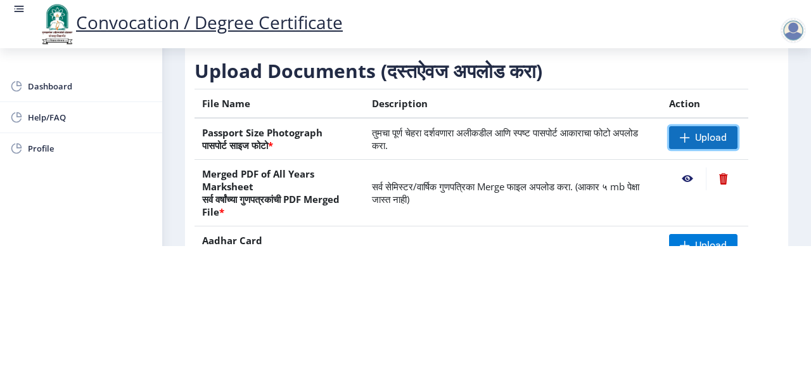
click at [706, 133] on span "Upload" at bounding box center [711, 137] width 32 height 13
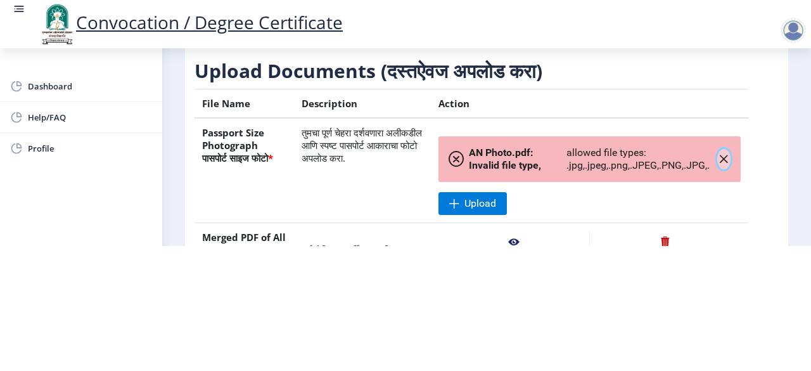
click at [723, 158] on icon "button" at bounding box center [723, 159] width 10 height 10
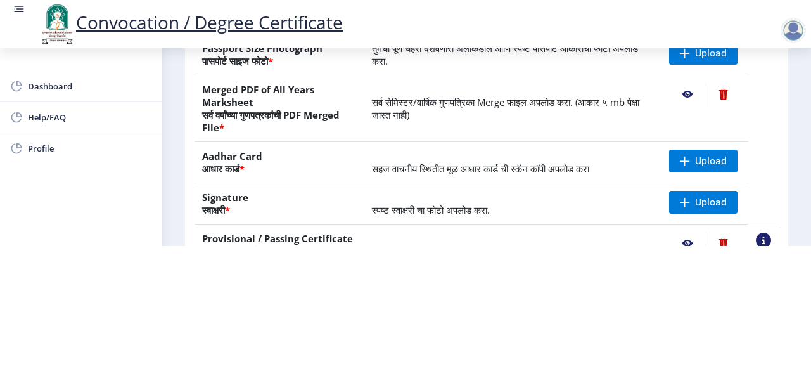
scroll to position [163, 0]
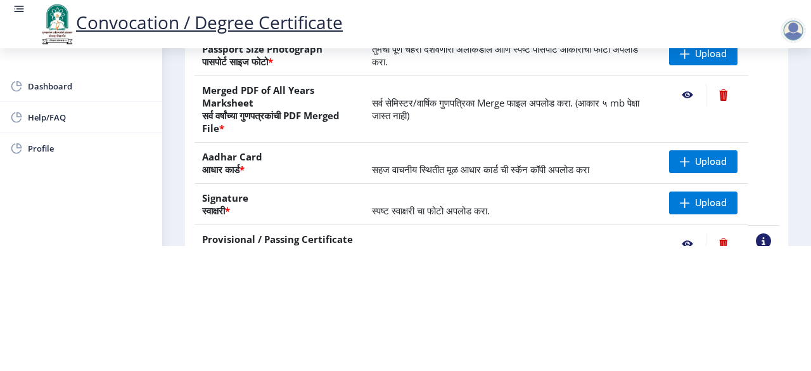
click at [789, 31] on div at bounding box center [792, 30] width 25 height 25
